Goal: Find specific page/section: Find specific page/section

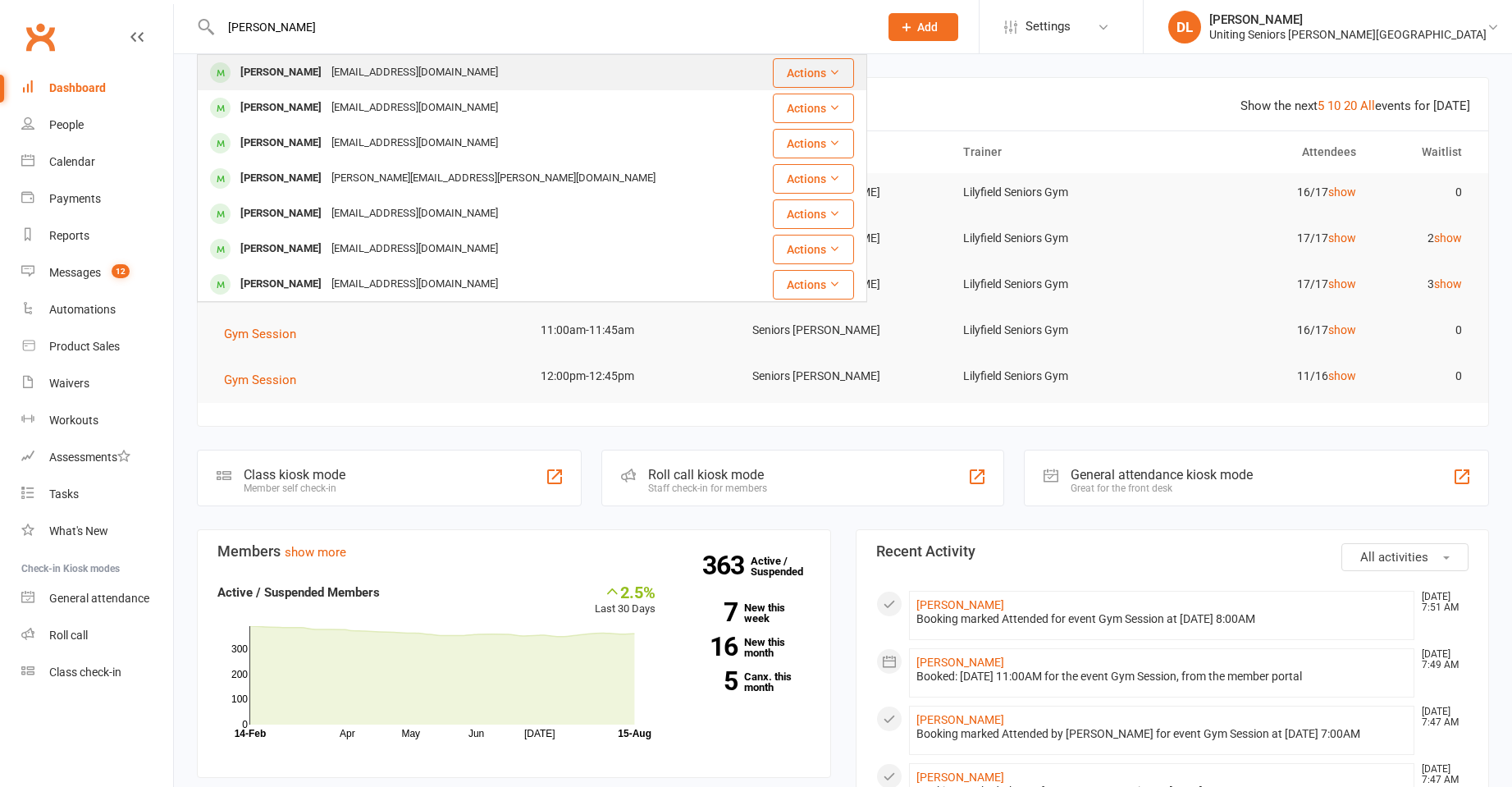
type input "[PERSON_NAME]"
click at [478, 59] on div "[PERSON_NAME] [EMAIL_ADDRESS][DOMAIN_NAME]" at bounding box center [476, 72] width 556 height 34
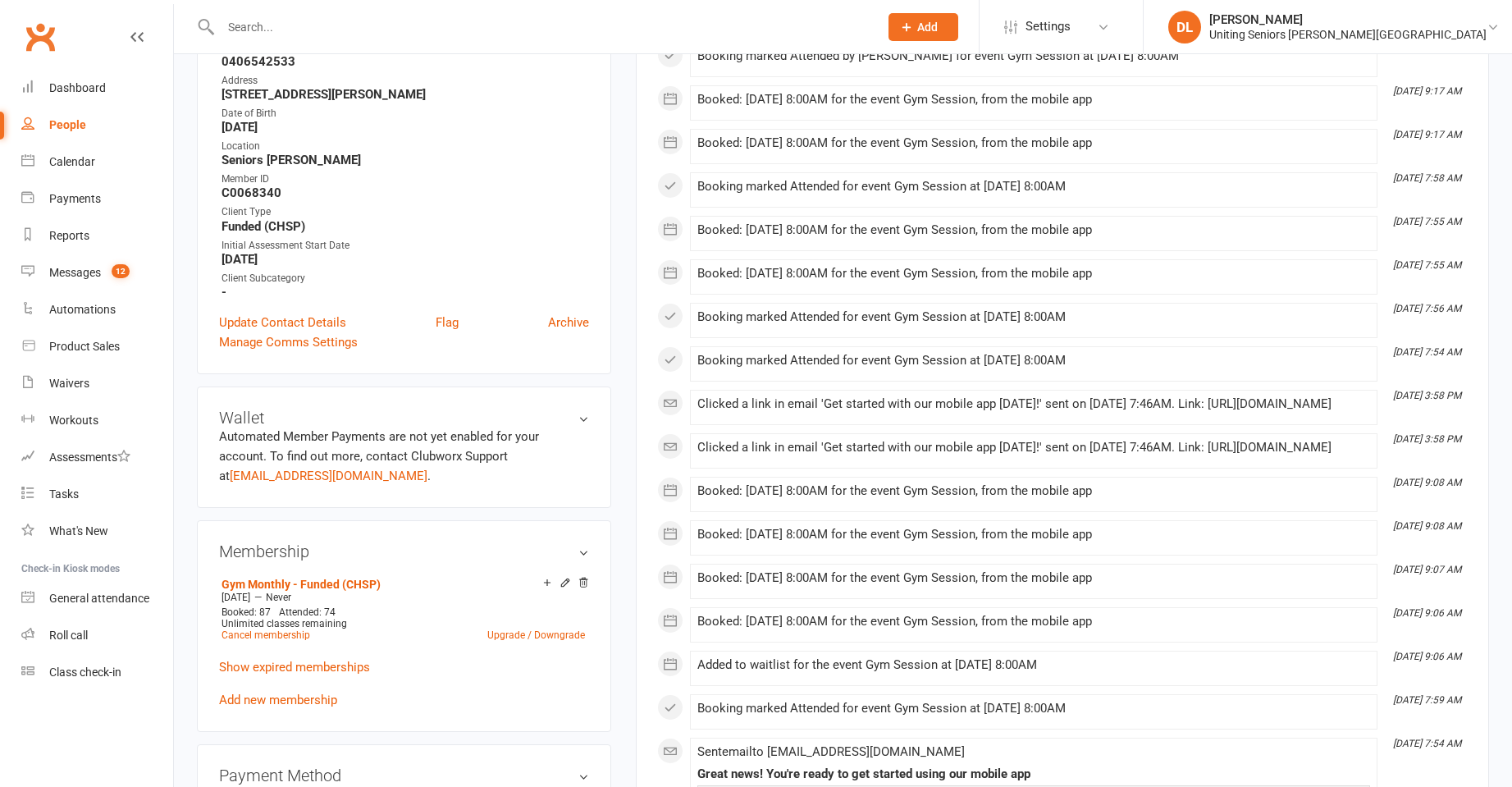
scroll to position [328, 0]
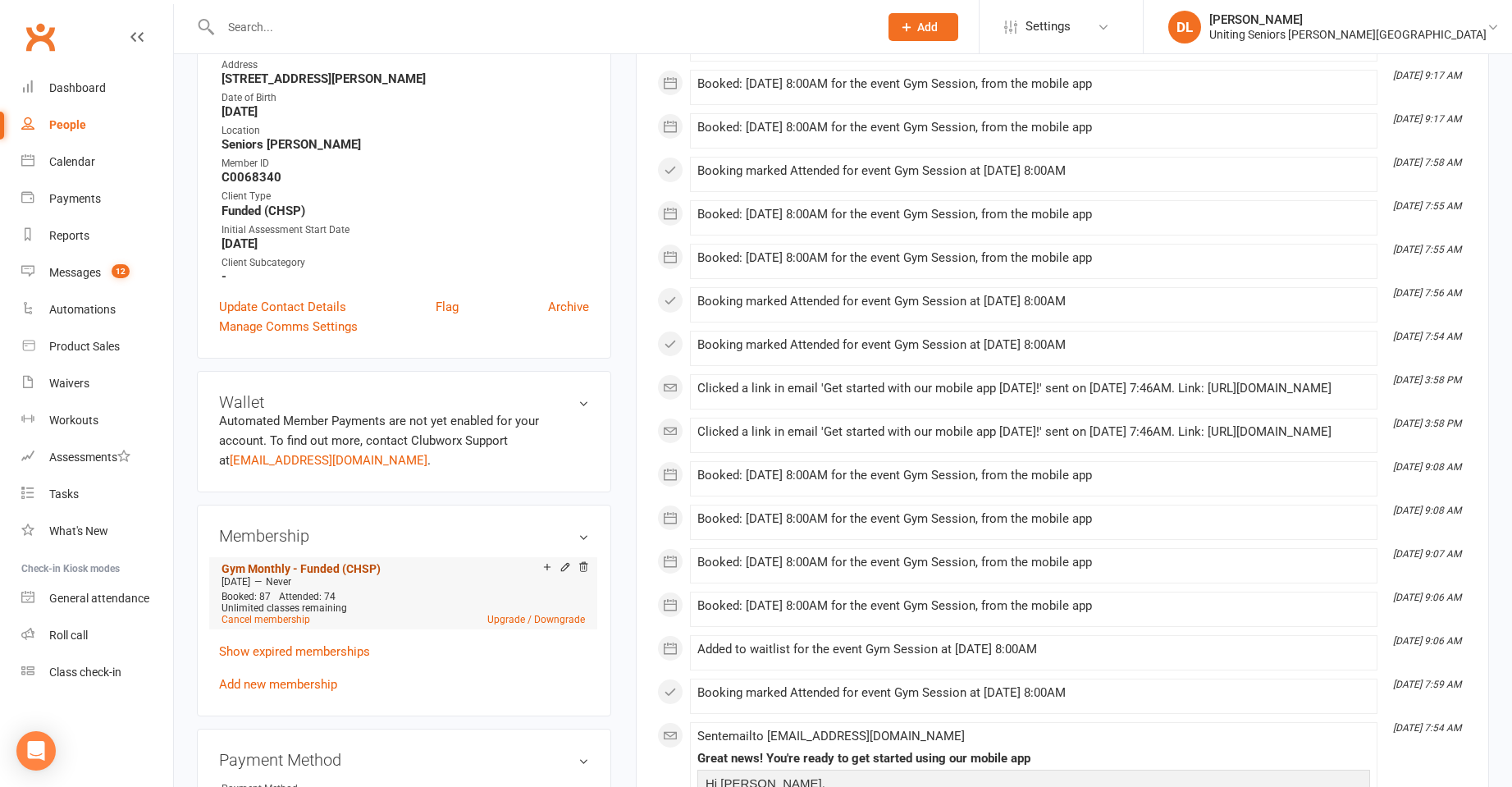
click at [369, 562] on link "Gym Monthly - Funded (CHSP)" at bounding box center [301, 568] width 159 height 13
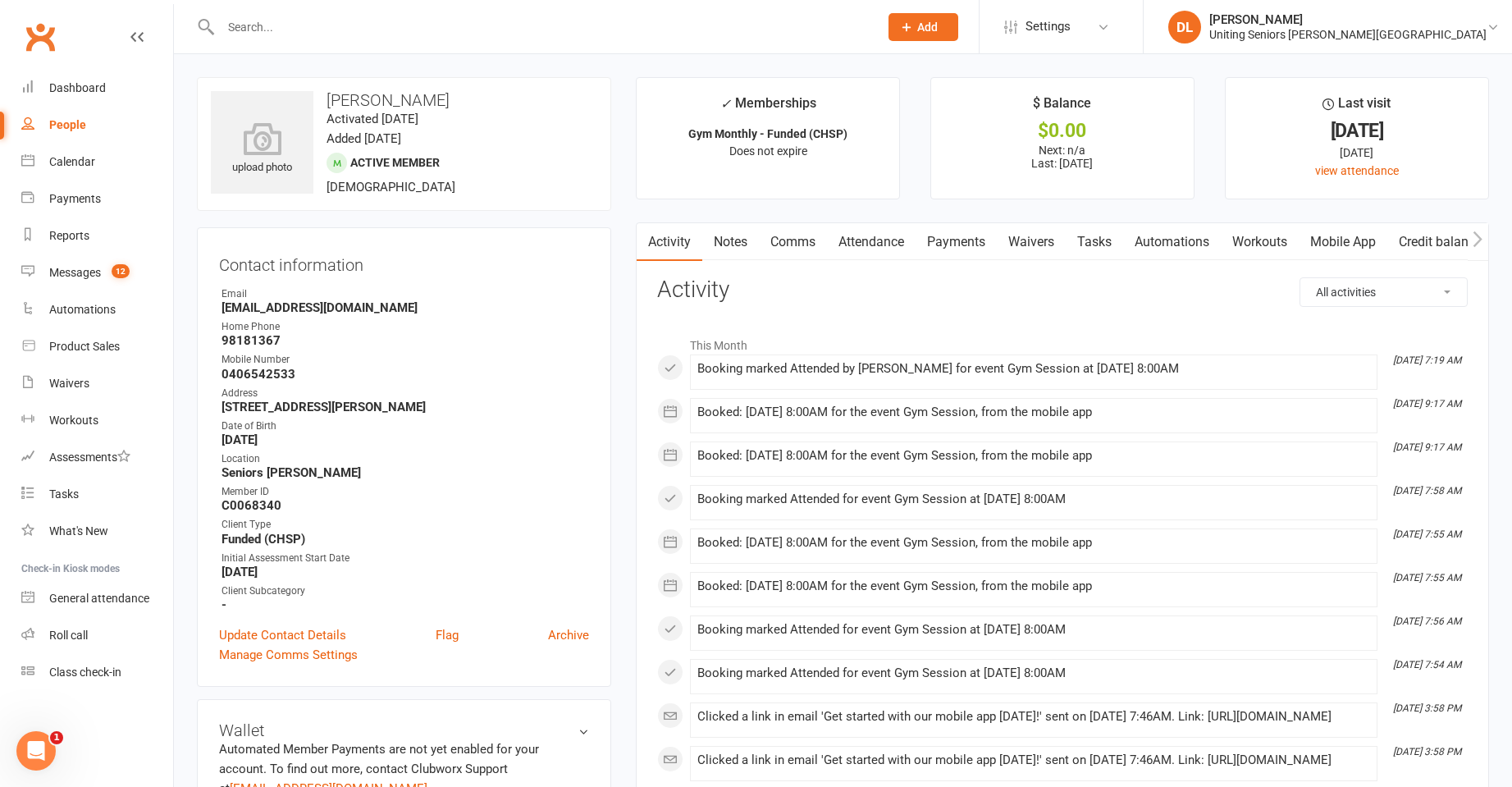
click at [490, 16] on input "text" at bounding box center [542, 27] width 651 height 23
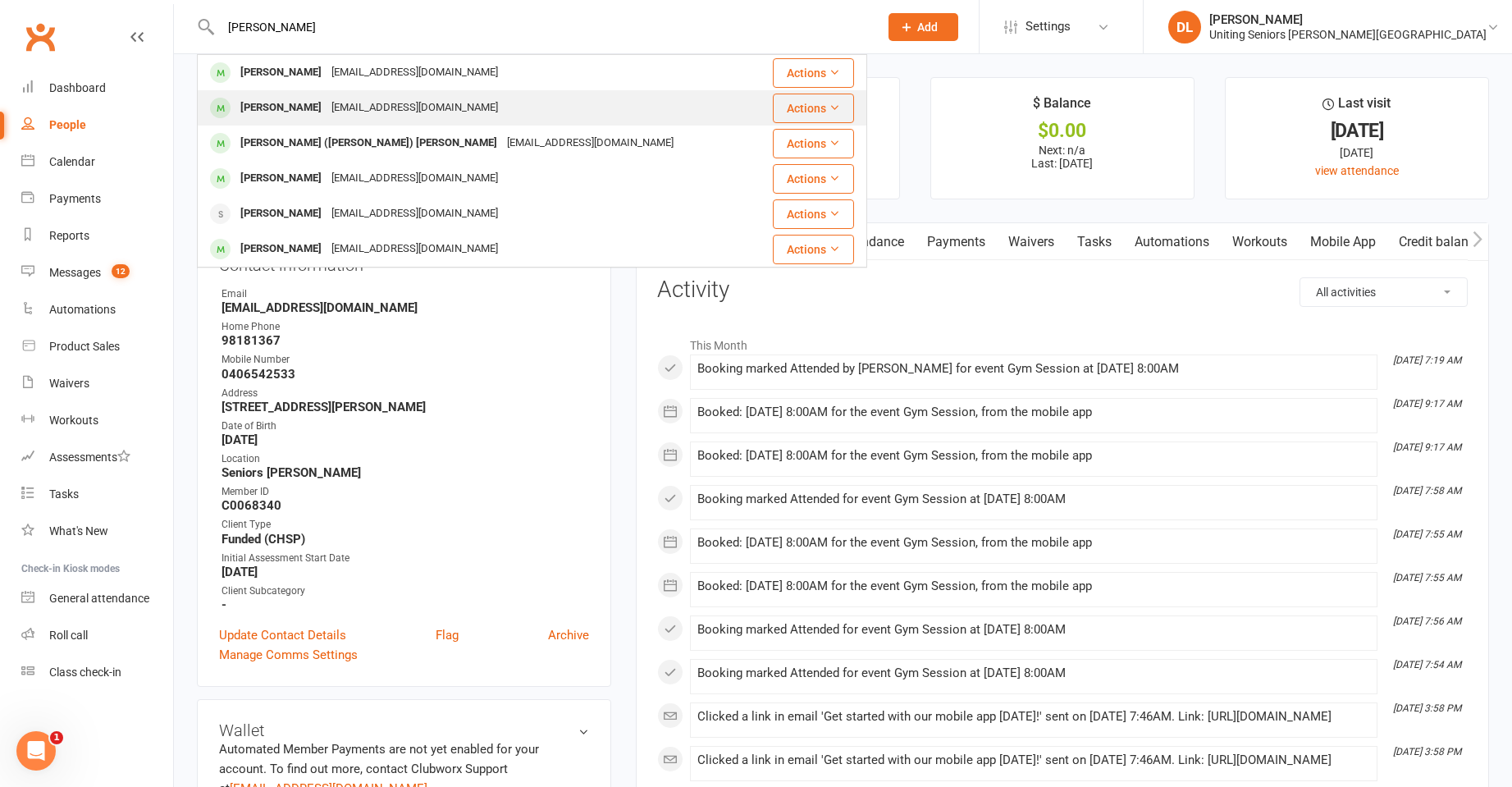
type input "[PERSON_NAME]"
click at [494, 123] on div "[PERSON_NAME] [EMAIL_ADDRESS][DOMAIN_NAME]" at bounding box center [477, 108] width 558 height 34
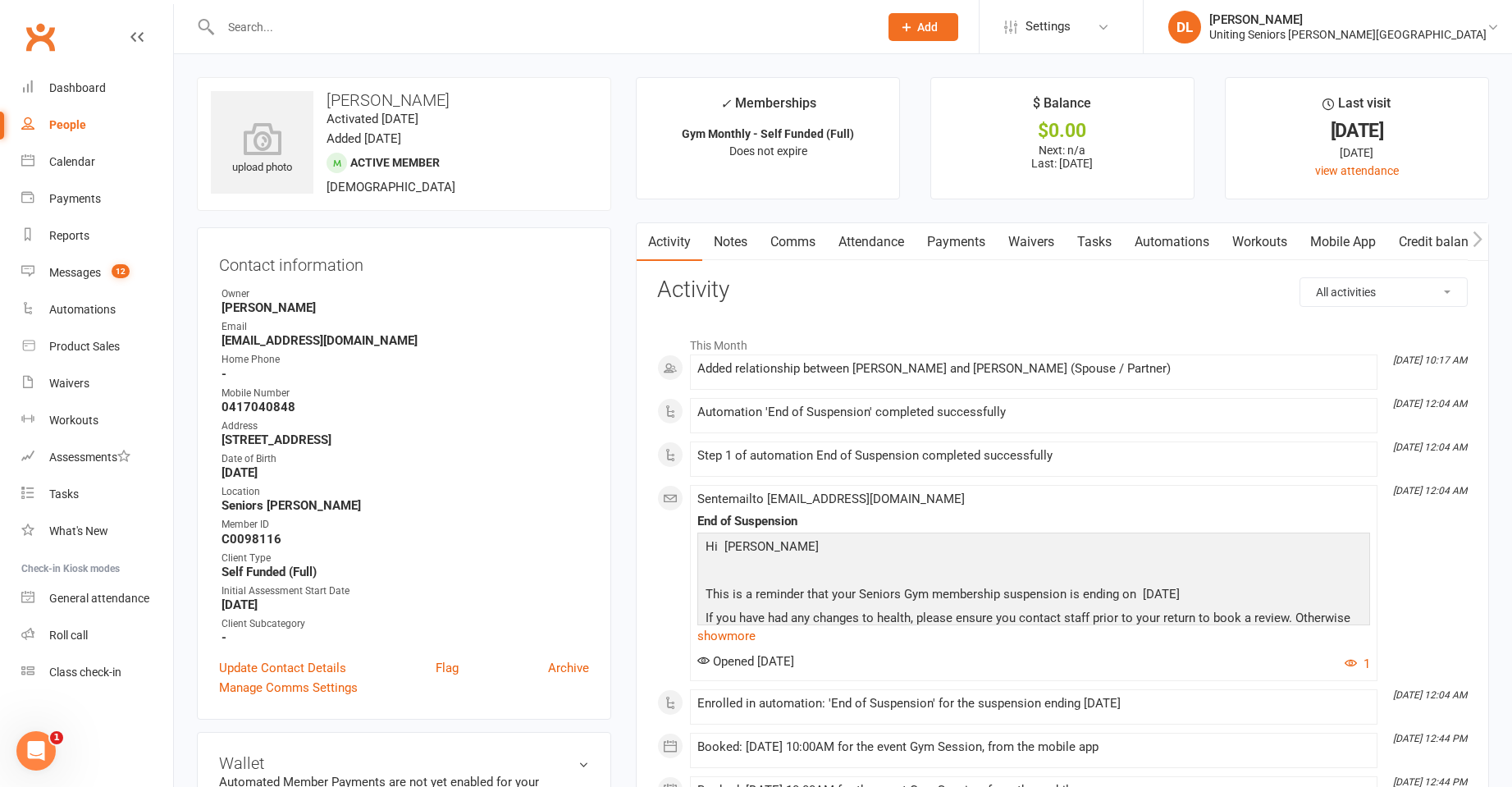
click at [854, 240] on link "Attendance" at bounding box center [871, 242] width 88 height 38
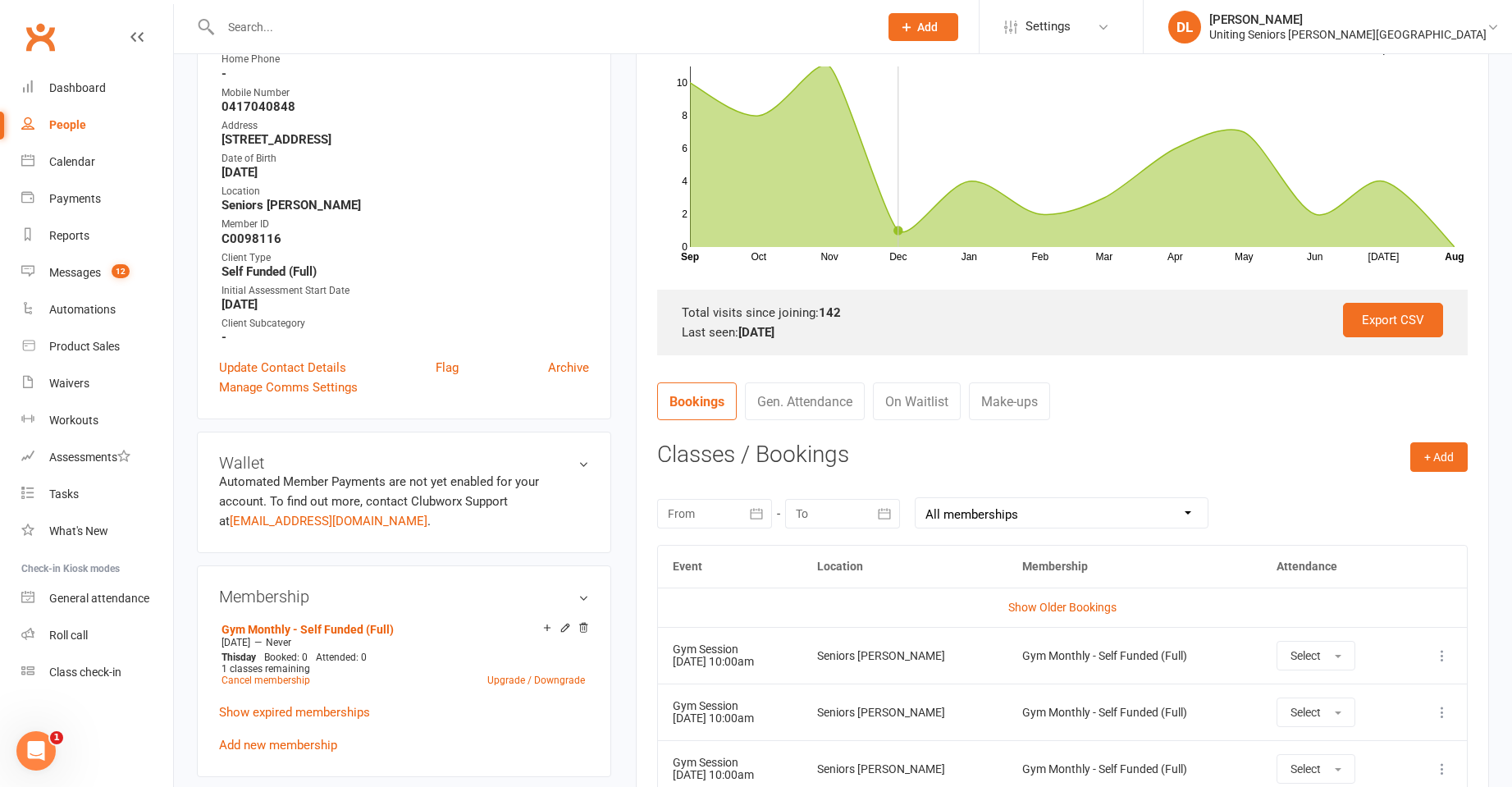
scroll to position [574, 0]
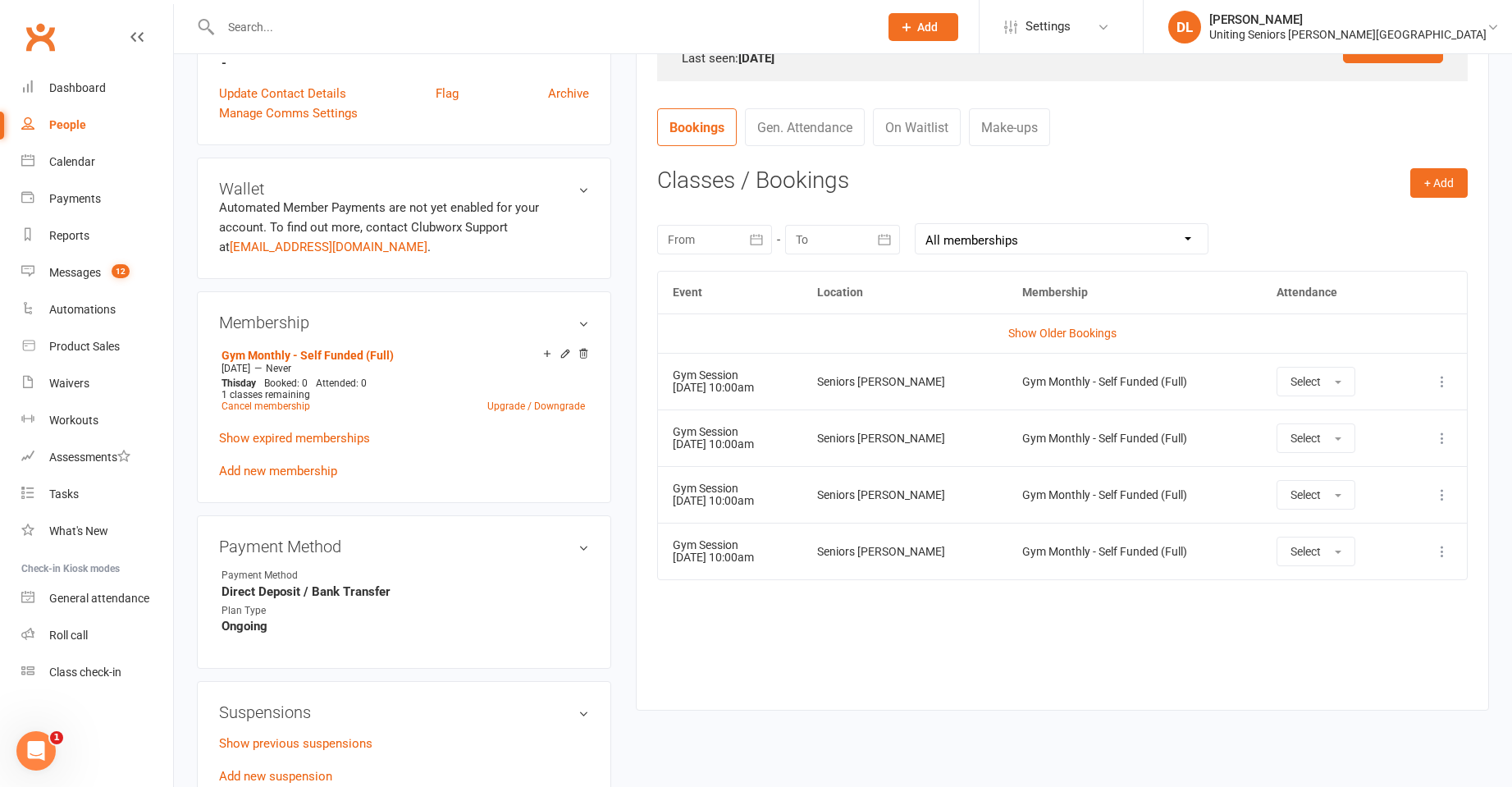
drag, startPoint x: 672, startPoint y: 374, endPoint x: 797, endPoint y: 386, distance: 125.6
click at [797, 386] on td "Gym Session [DATE] 10:00am" at bounding box center [730, 381] width 145 height 56
click at [803, 394] on td "Gym Session [DATE] 10:00am" at bounding box center [730, 381] width 145 height 56
